Goal: Task Accomplishment & Management: Manage account settings

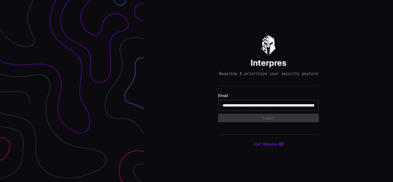
type input "**********"
click at [268, 108] on input "**********" at bounding box center [268, 105] width 91 height 5
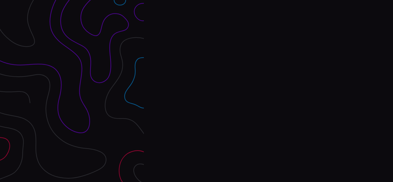
click at [197, 91] on div "Interpres Baseline & prioritize your security posture Email Login Visit Website" at bounding box center [268, 91] width 249 height 182
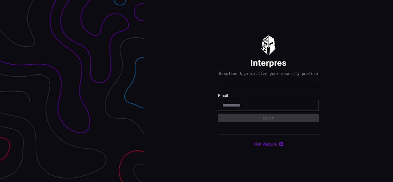
click at [197, 91] on div "Interpres Baseline & prioritize your security posture Email Login Visit Website" at bounding box center [268, 91] width 249 height 182
